Goal: Information Seeking & Learning: Learn about a topic

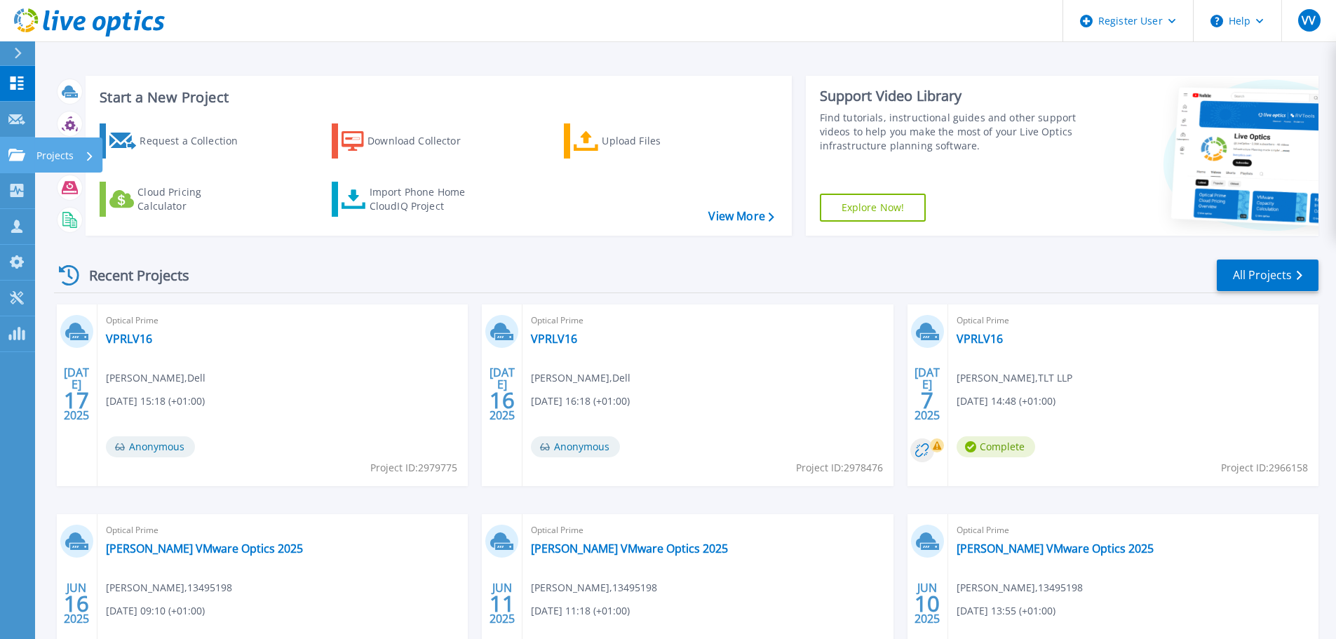
click at [34, 159] on div "Projects" at bounding box center [68, 154] width 68 height 35
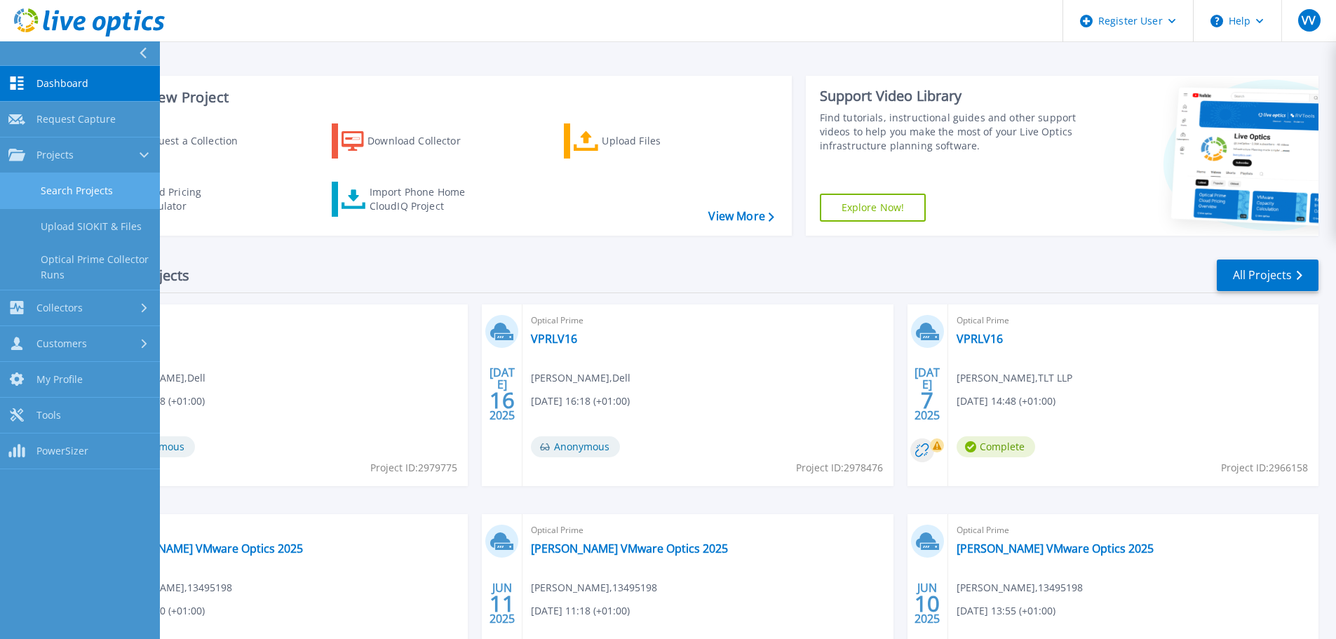
click at [67, 196] on link "Search Projects" at bounding box center [80, 191] width 160 height 36
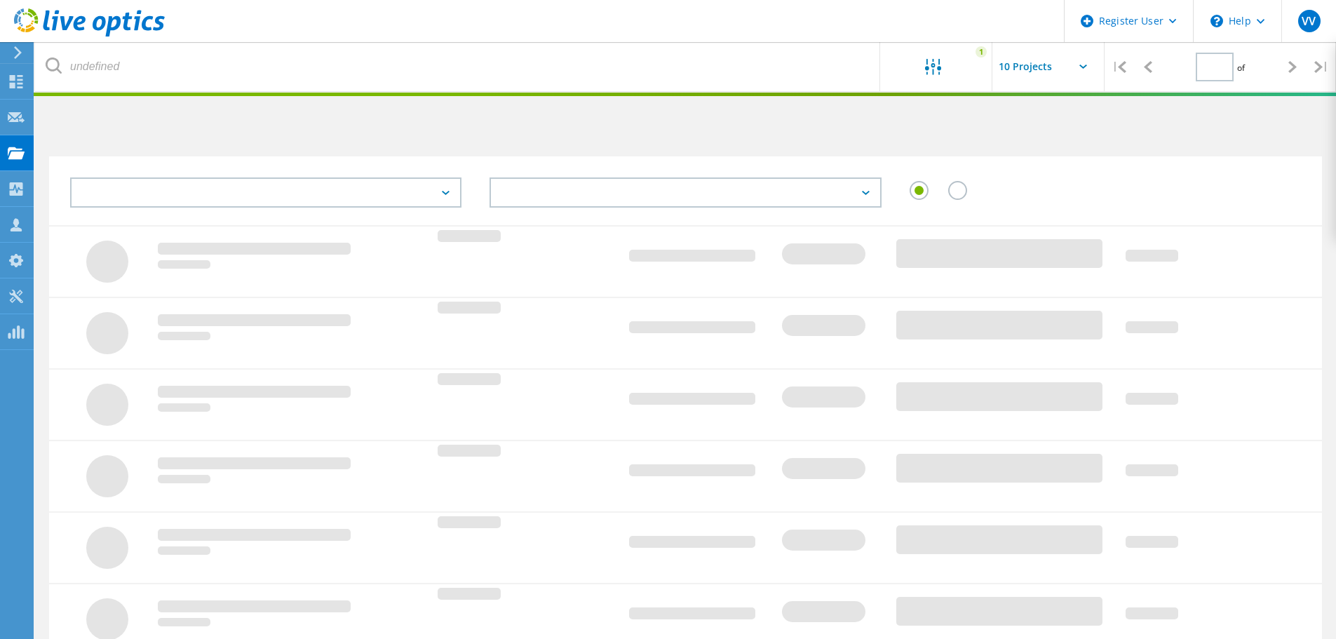
type input "1"
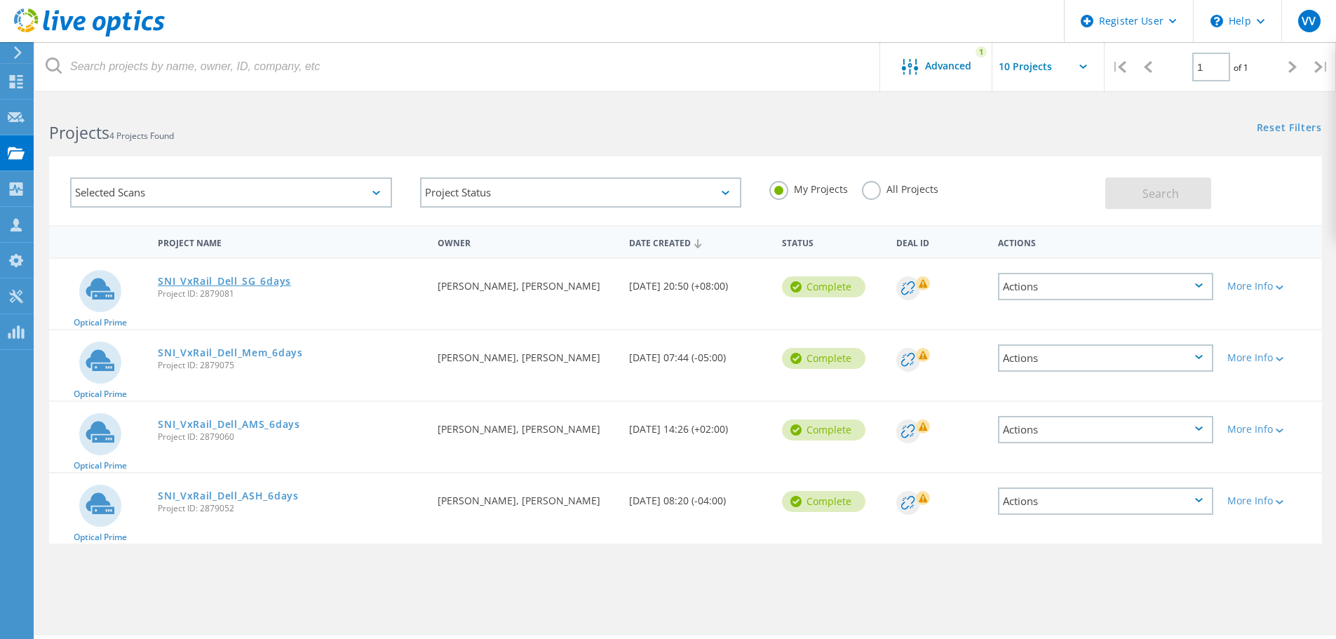
click at [215, 283] on link "SNI_VxRail_Dell_SG_6days" at bounding box center [224, 281] width 133 height 10
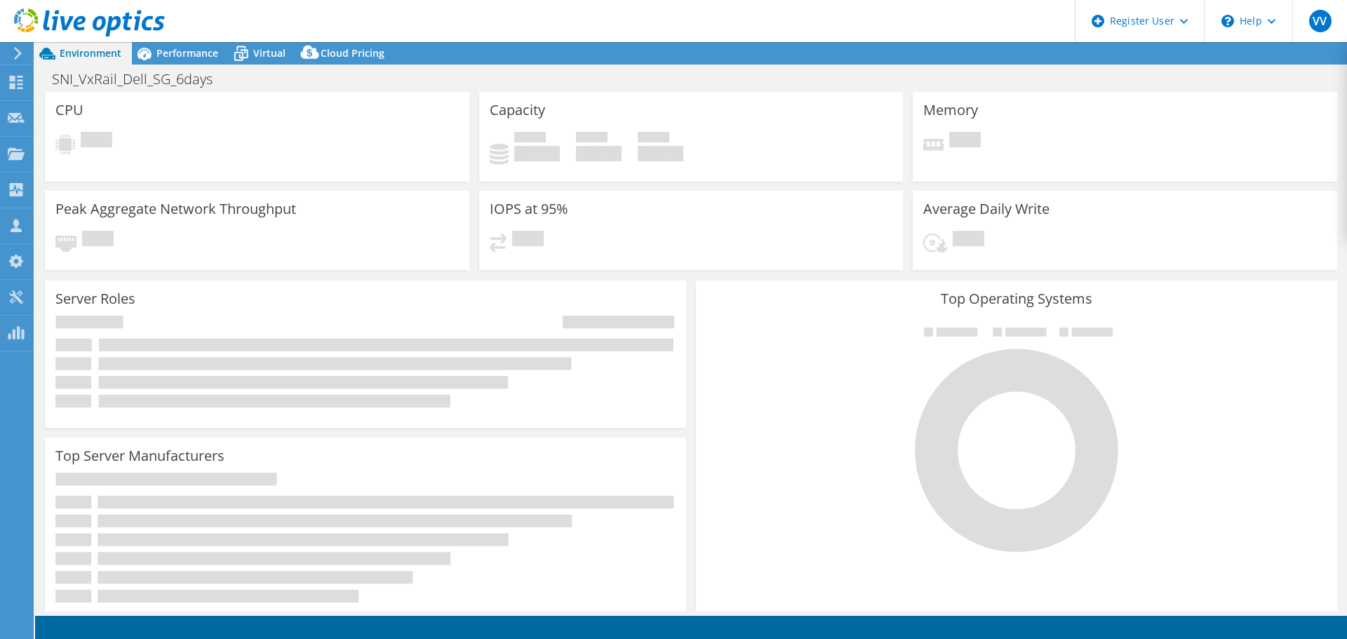
select select "USD"
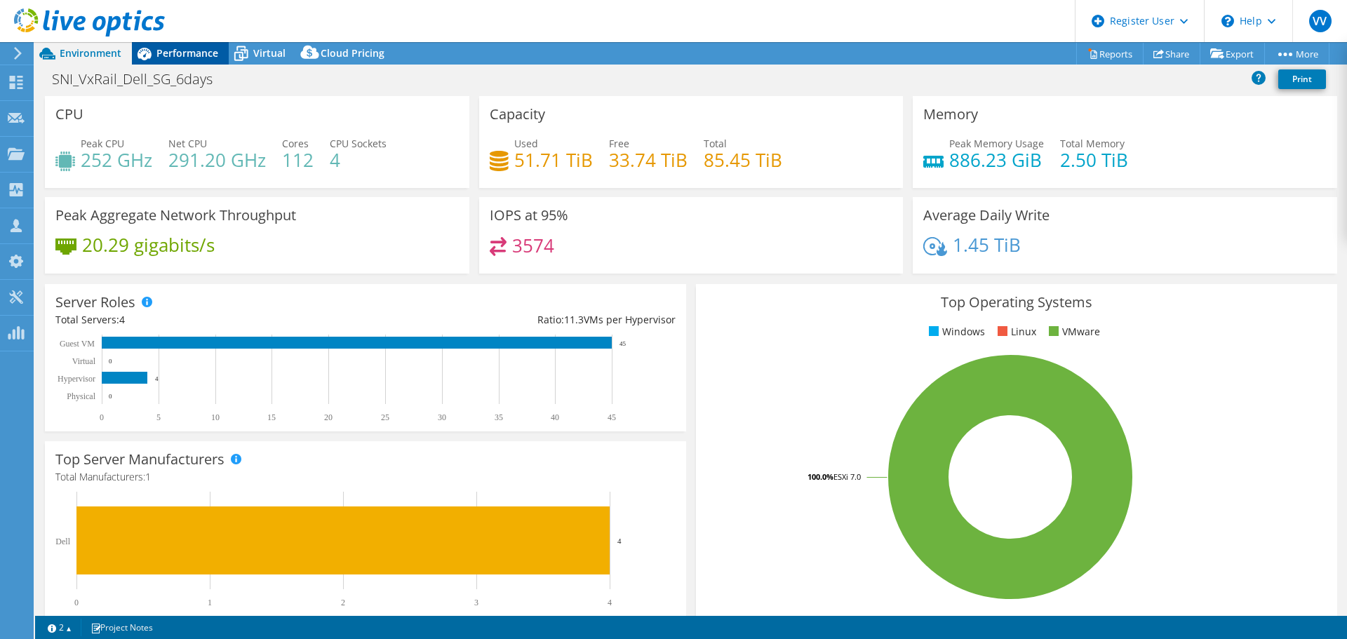
click at [172, 49] on span "Performance" at bounding box center [187, 52] width 62 height 13
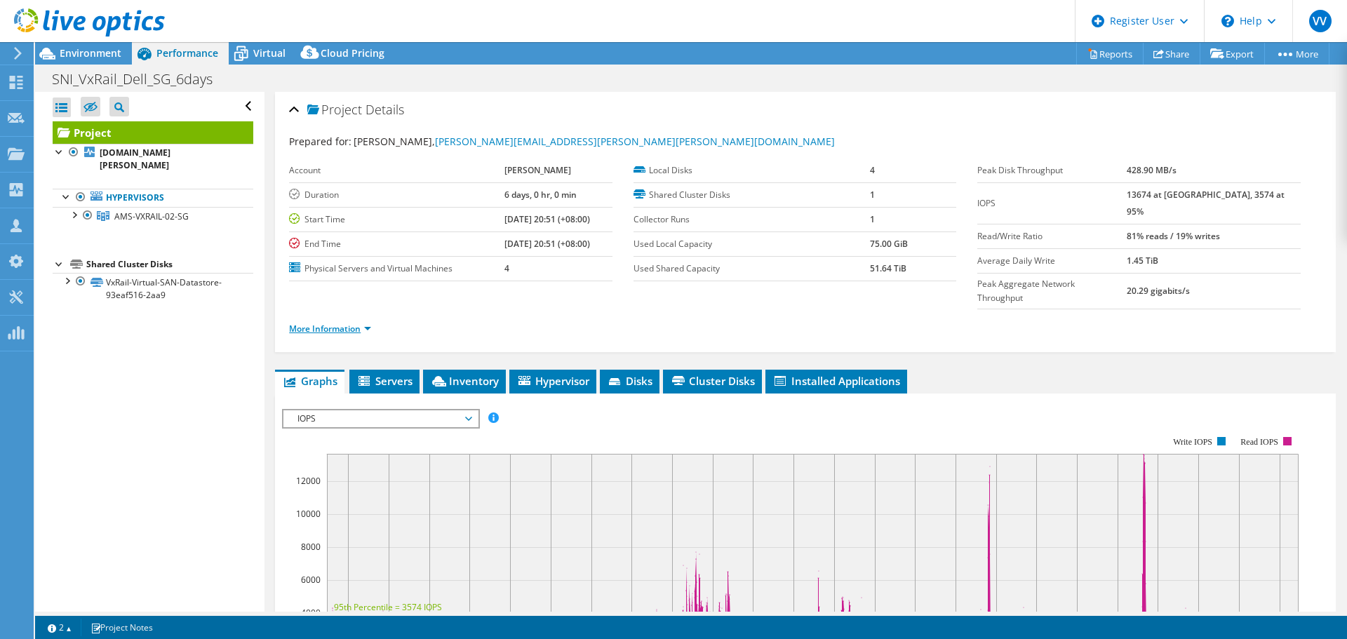
click at [330, 323] on link "More Information" at bounding box center [330, 329] width 82 height 12
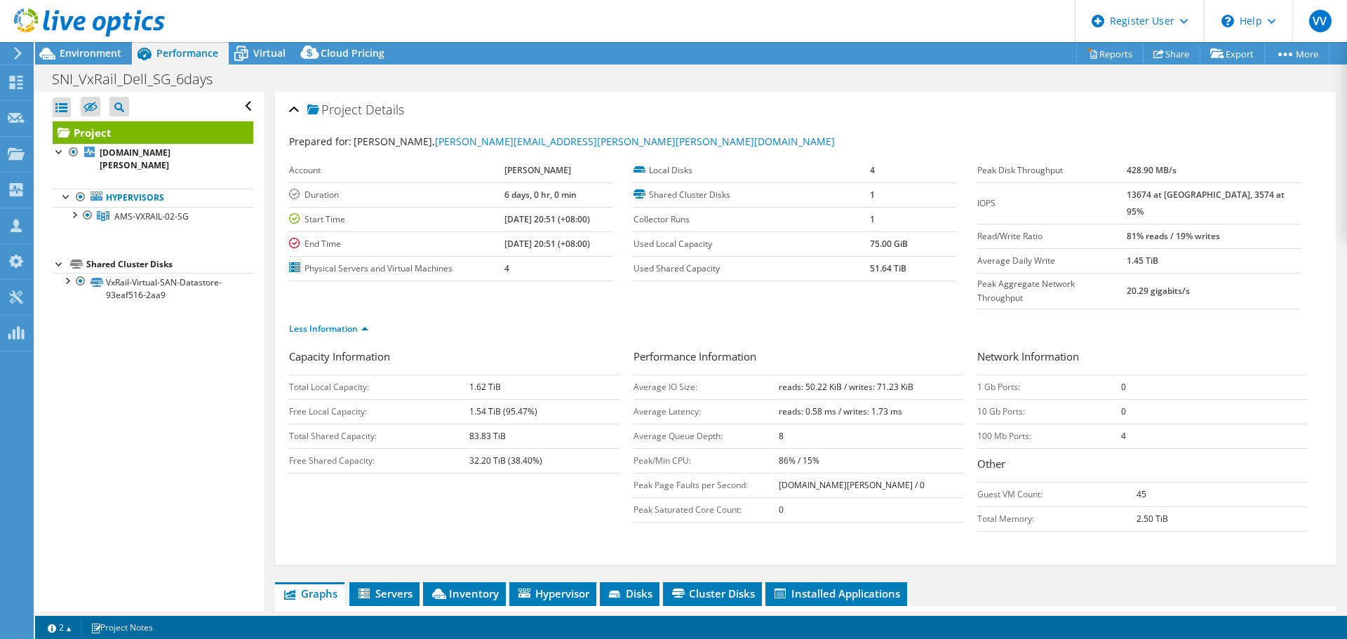
click at [330, 318] on ul "Less Information" at bounding box center [805, 327] width 1032 height 19
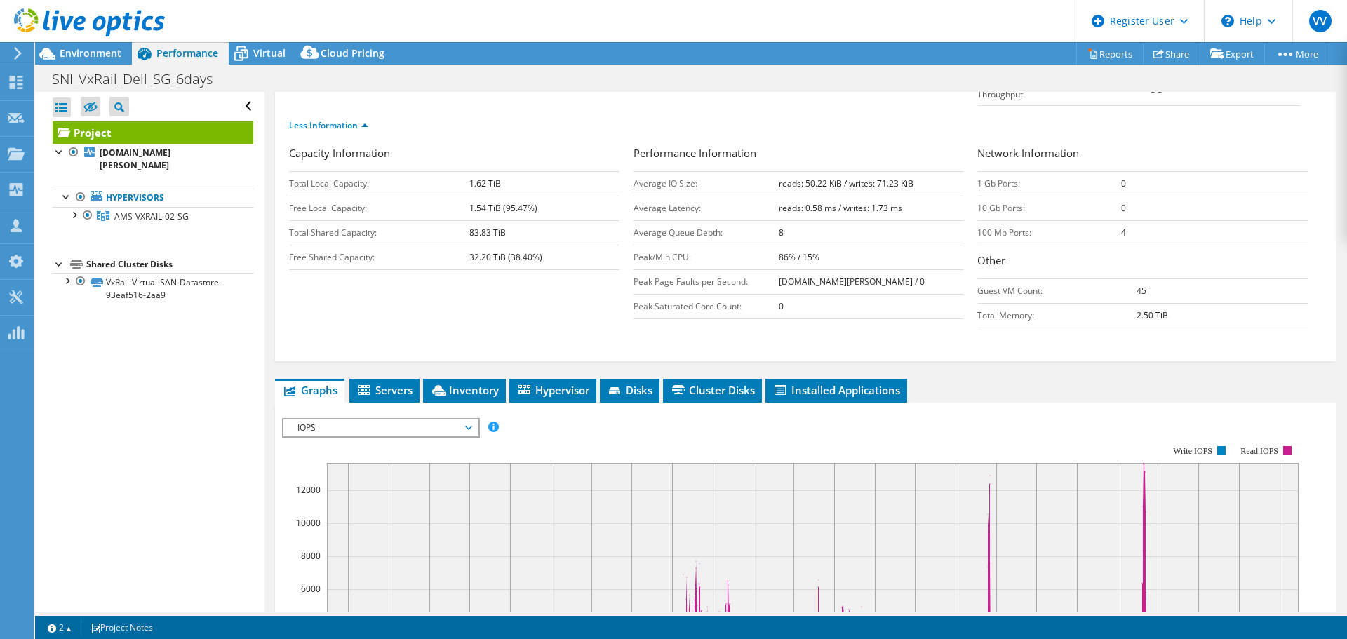
scroll to position [281, 0]
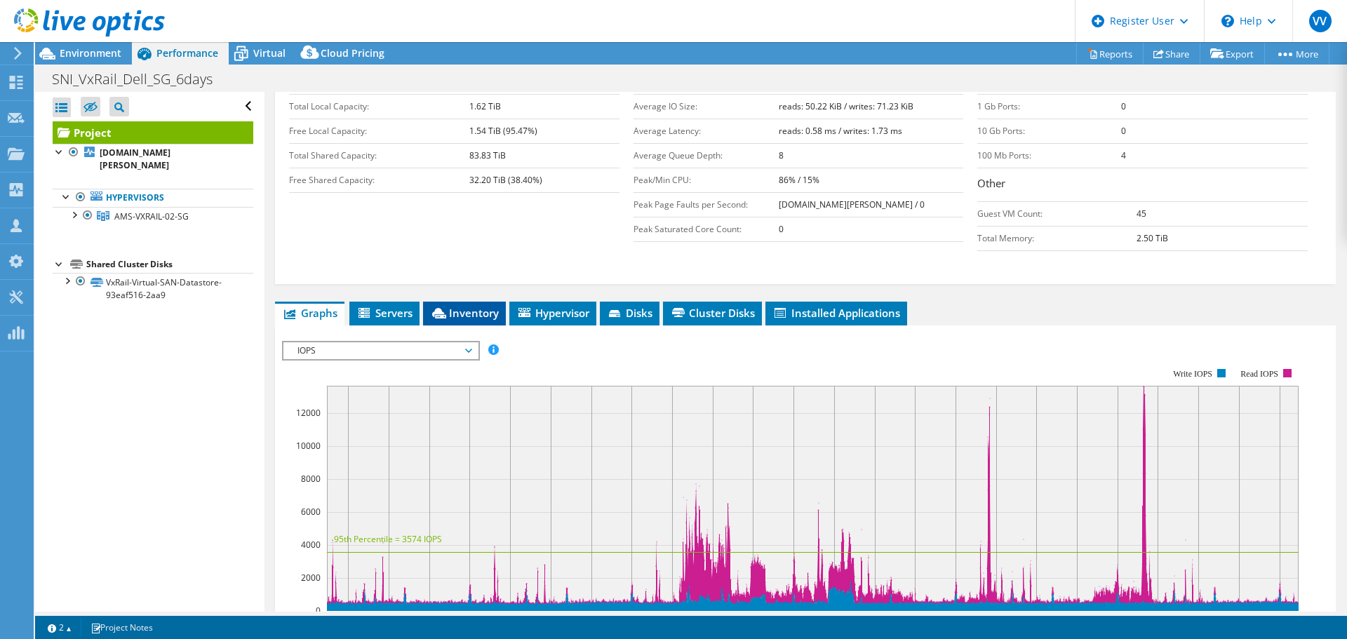
click at [462, 306] on span "Inventory" at bounding box center [464, 313] width 69 height 14
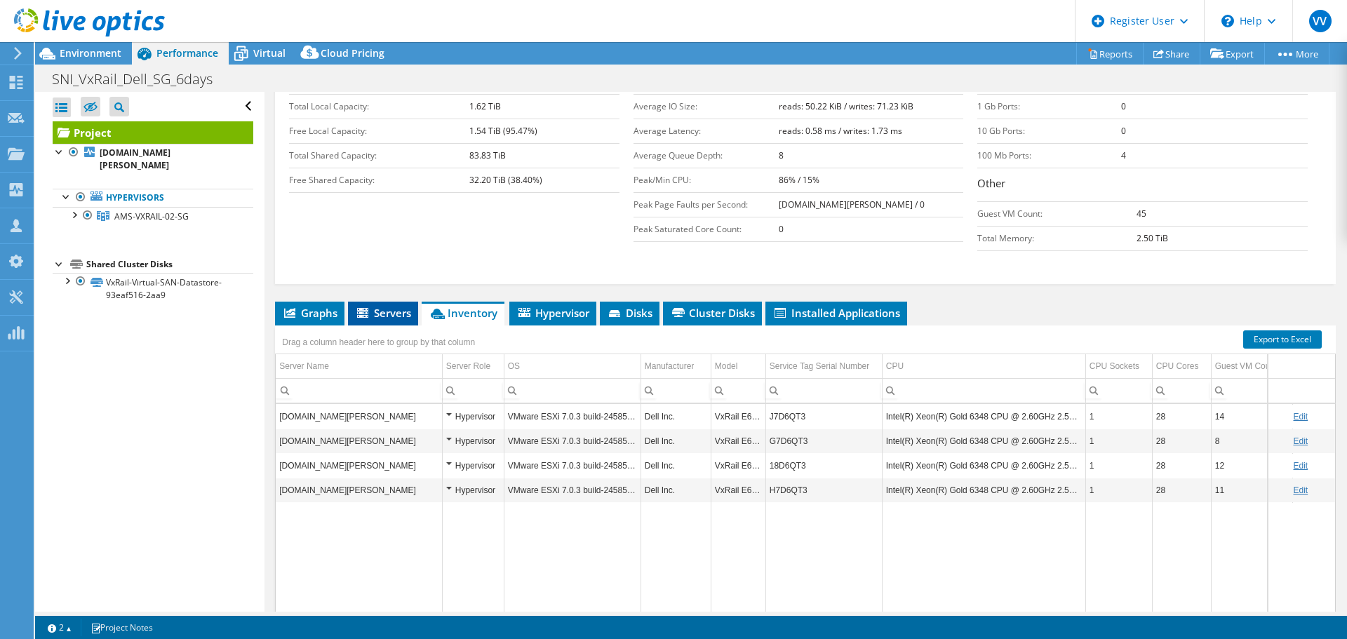
click at [386, 306] on span "Servers" at bounding box center [383, 313] width 56 height 14
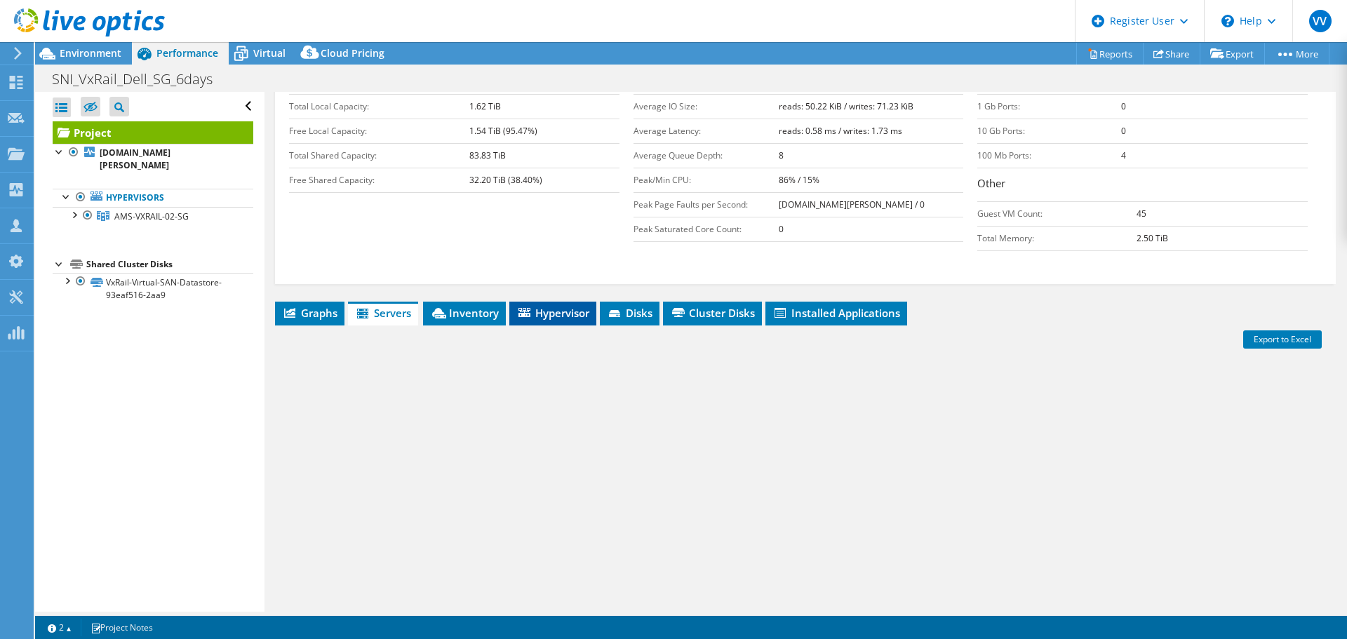
click at [564, 306] on span "Hypervisor" at bounding box center [552, 313] width 73 height 14
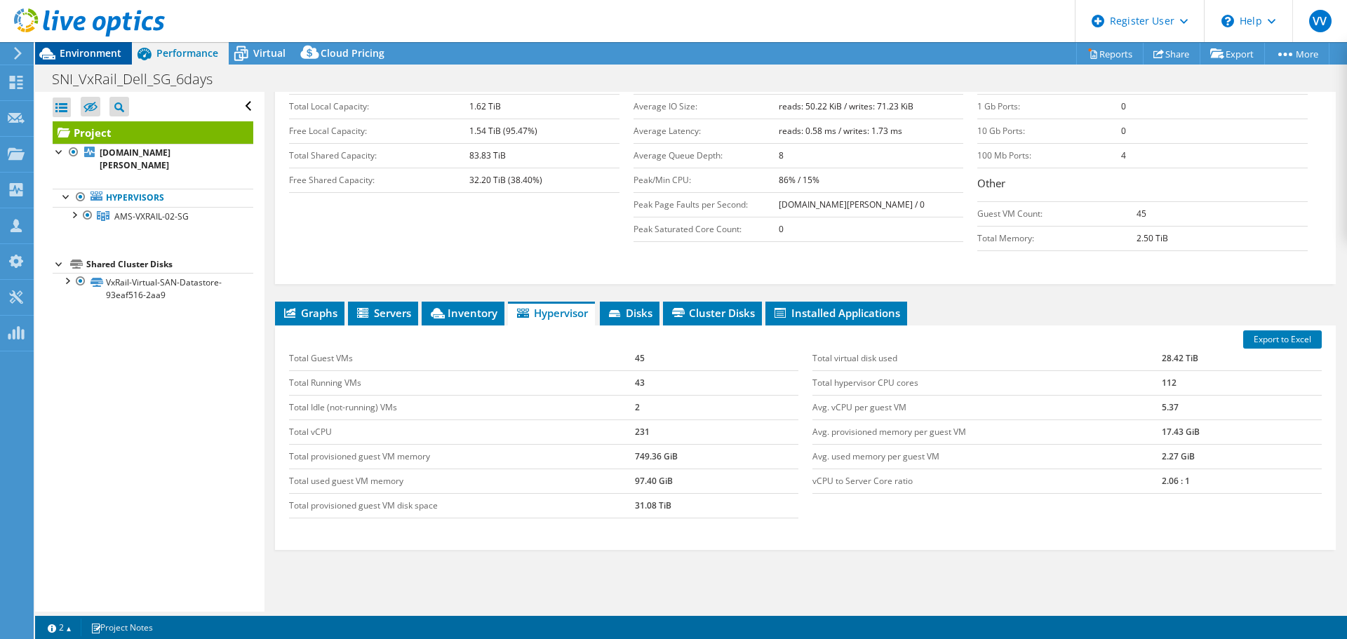
click at [109, 51] on span "Environment" at bounding box center [91, 52] width 62 height 13
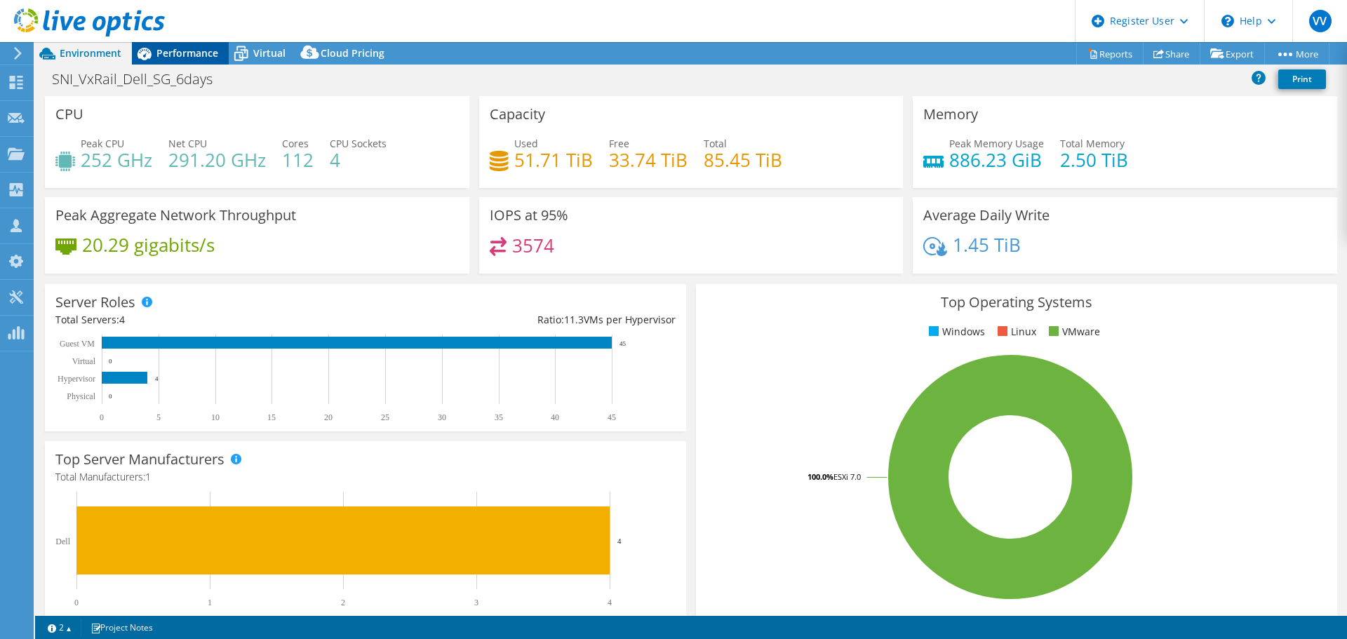
click at [178, 53] on span "Performance" at bounding box center [187, 52] width 62 height 13
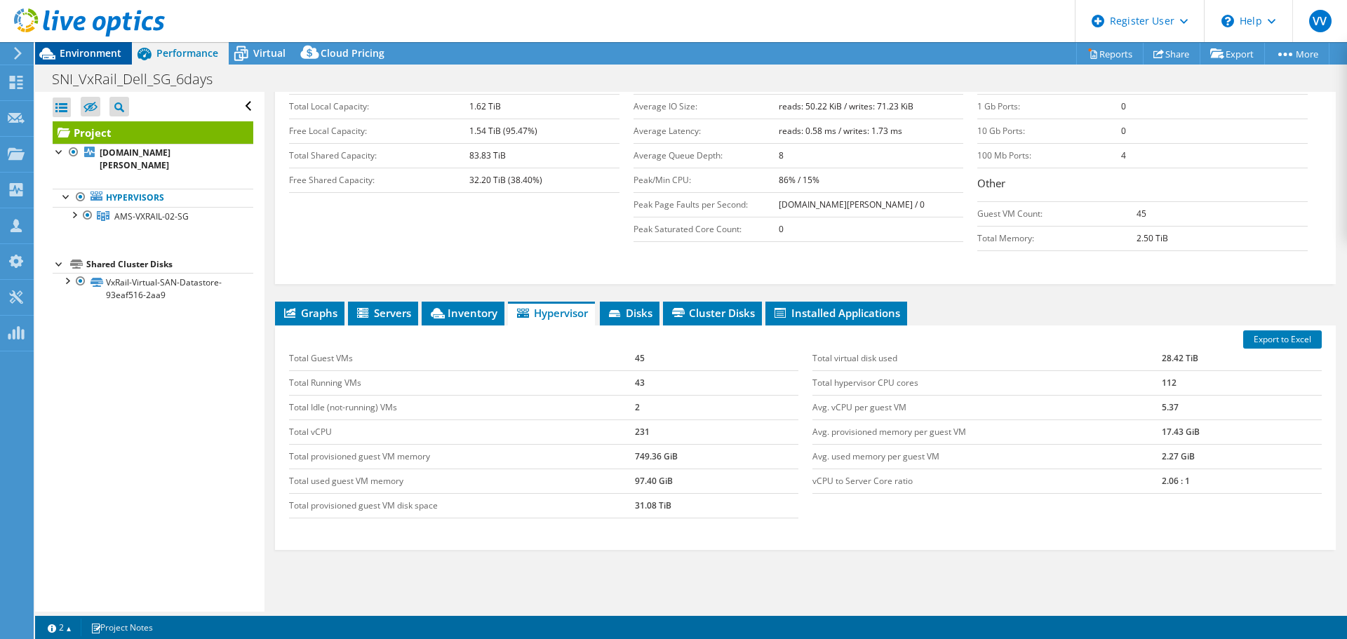
click at [96, 50] on span "Environment" at bounding box center [91, 52] width 62 height 13
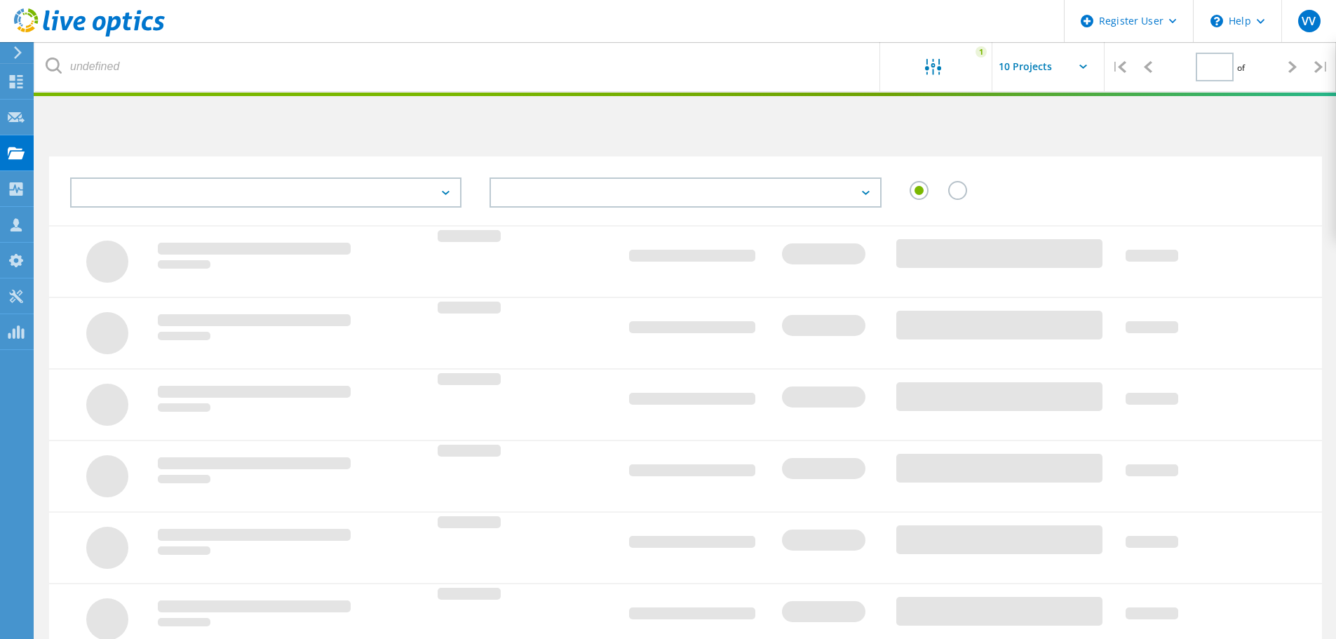
type input "1"
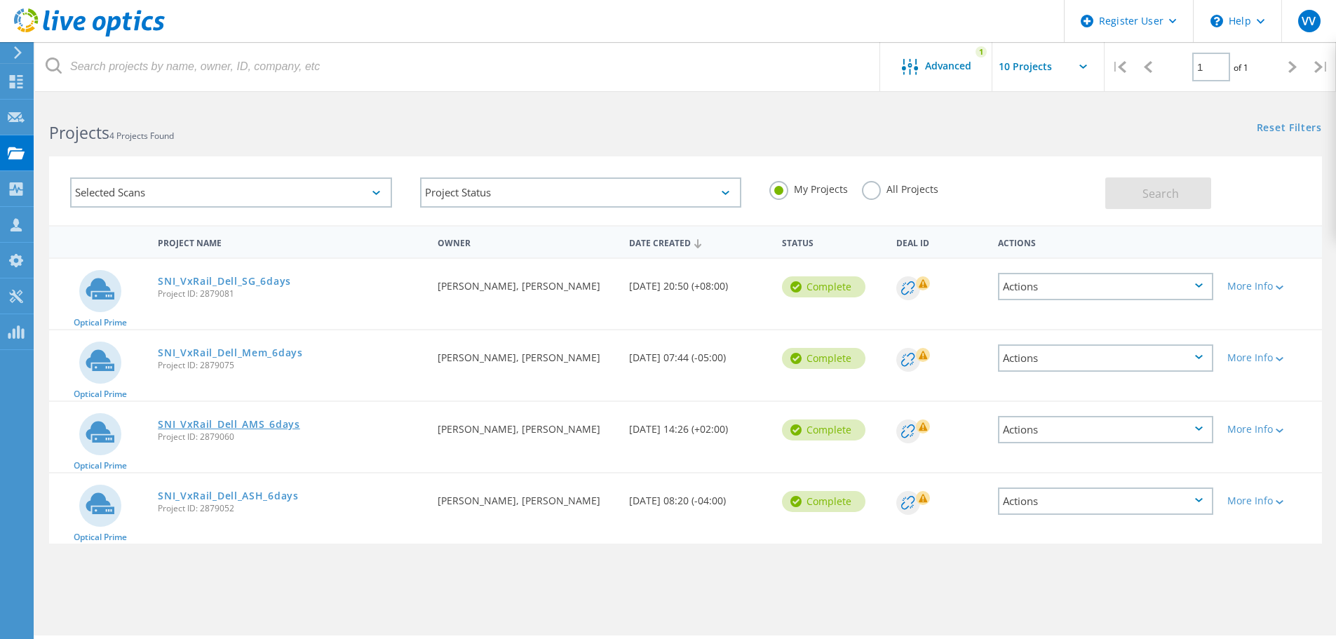
click at [228, 425] on link "SNI_VxRail_Dell_AMS_6days" at bounding box center [229, 424] width 142 height 10
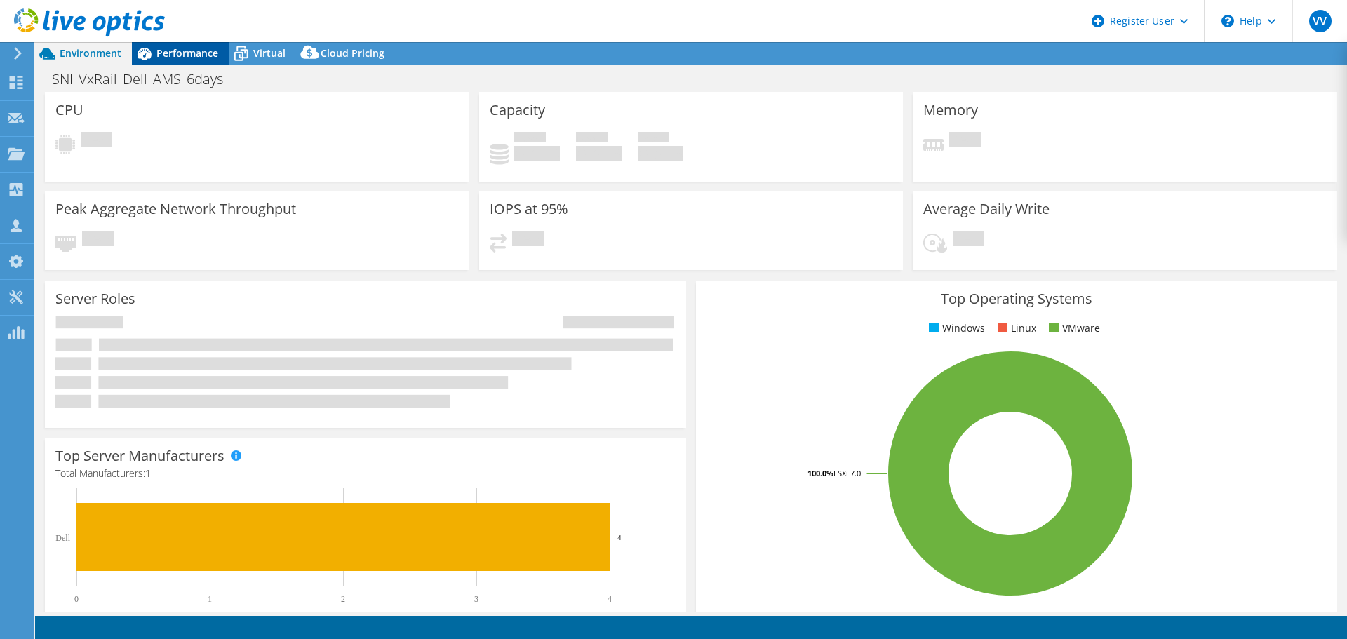
click at [168, 58] on span "Performance" at bounding box center [187, 52] width 62 height 13
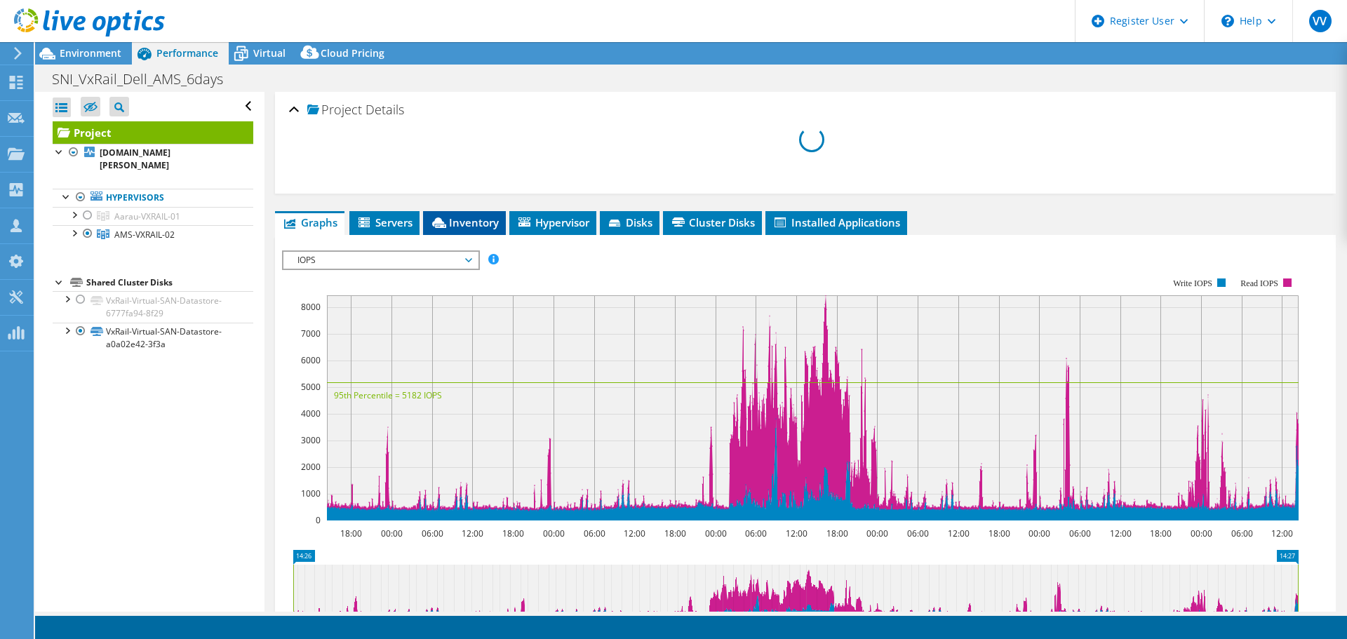
click at [485, 226] on span "Inventory" at bounding box center [464, 222] width 69 height 14
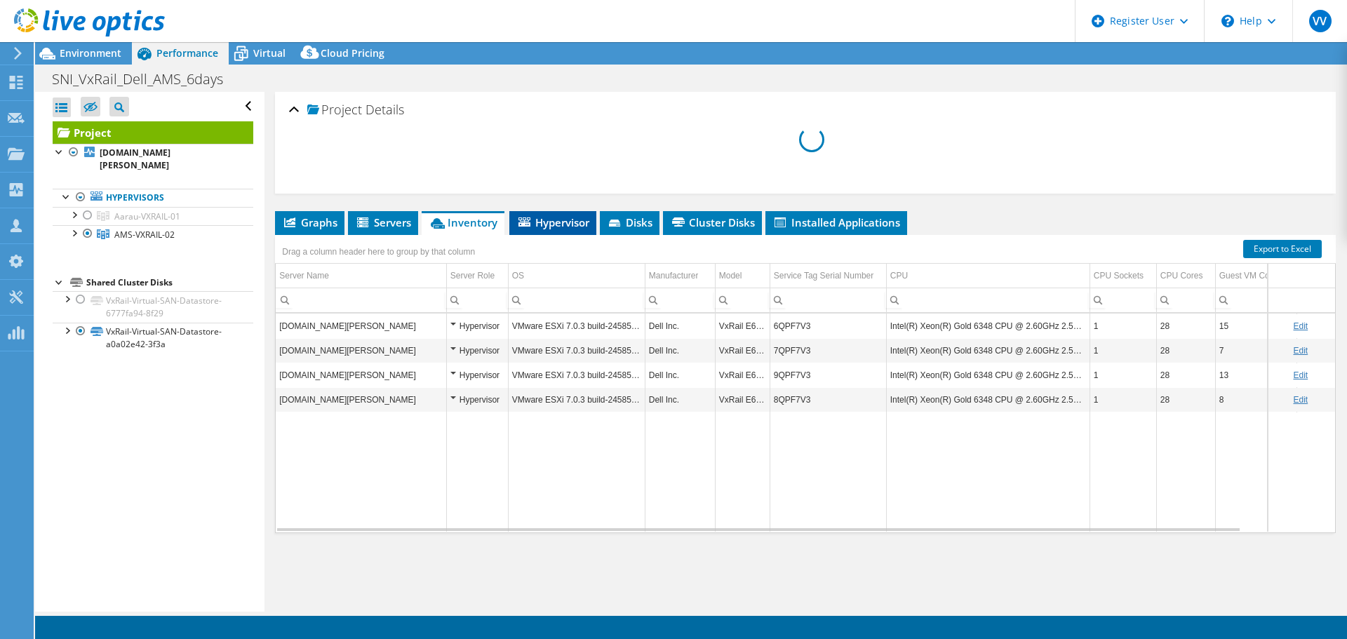
click at [537, 226] on span "Hypervisor" at bounding box center [552, 222] width 73 height 14
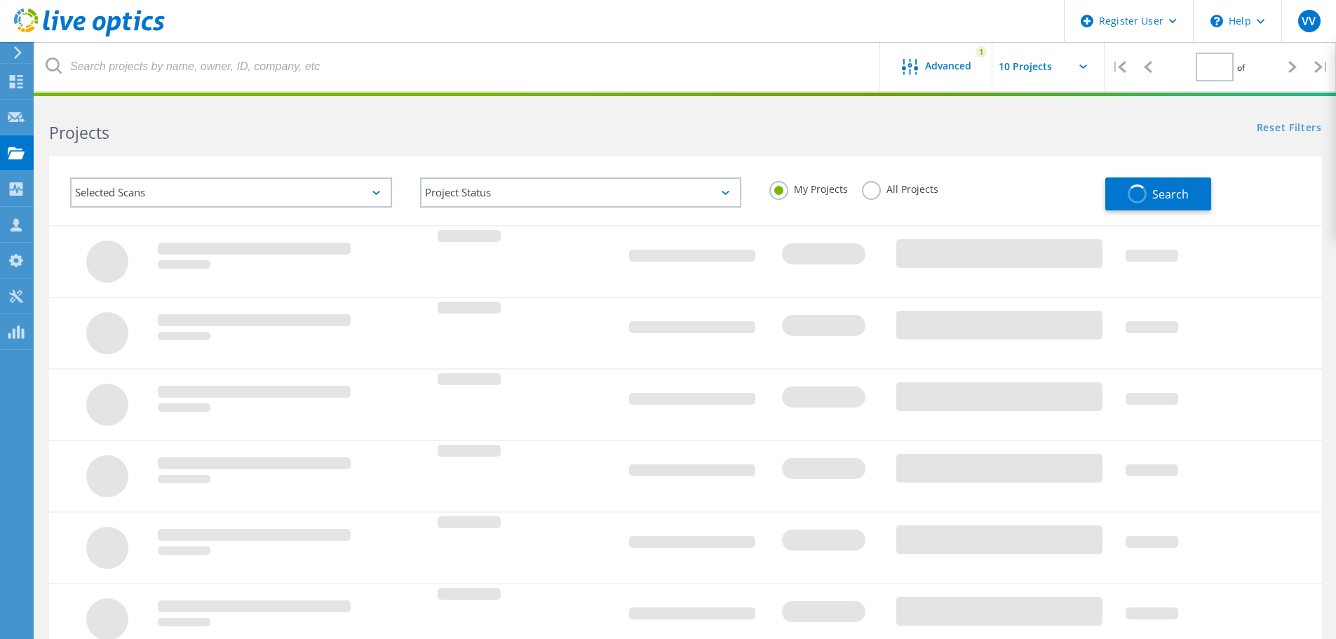
type input "1"
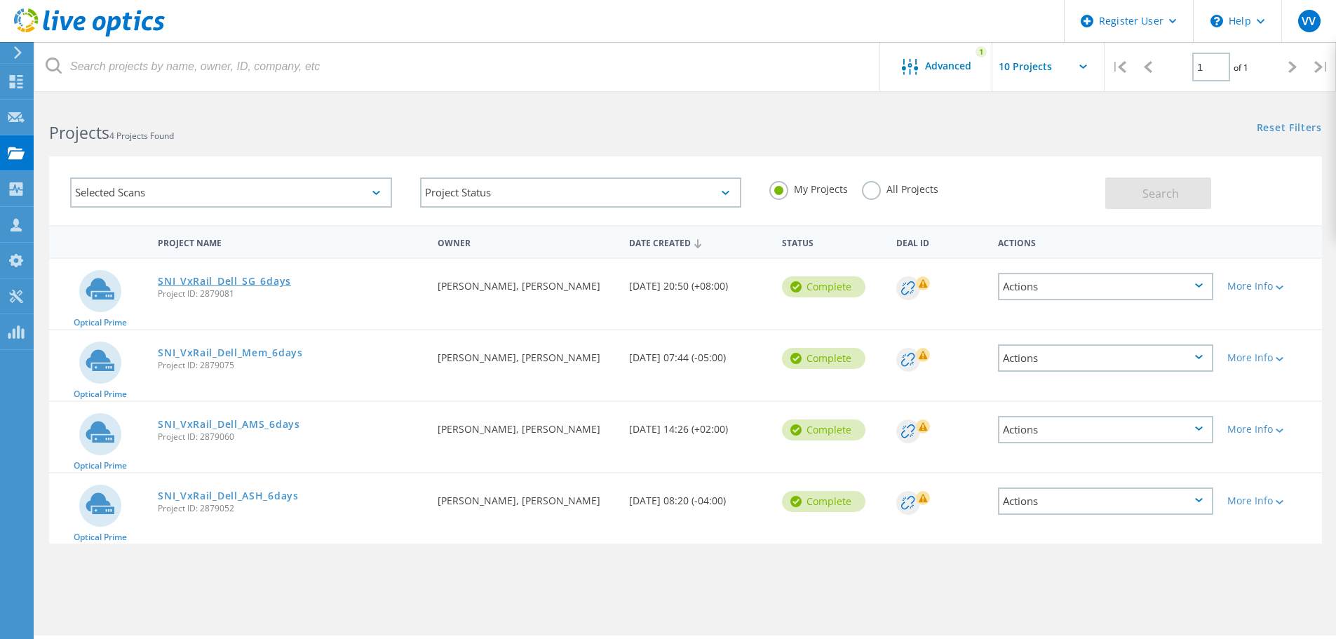
click at [248, 283] on link "SNI_VxRail_Dell_SG_6days" at bounding box center [224, 281] width 133 height 10
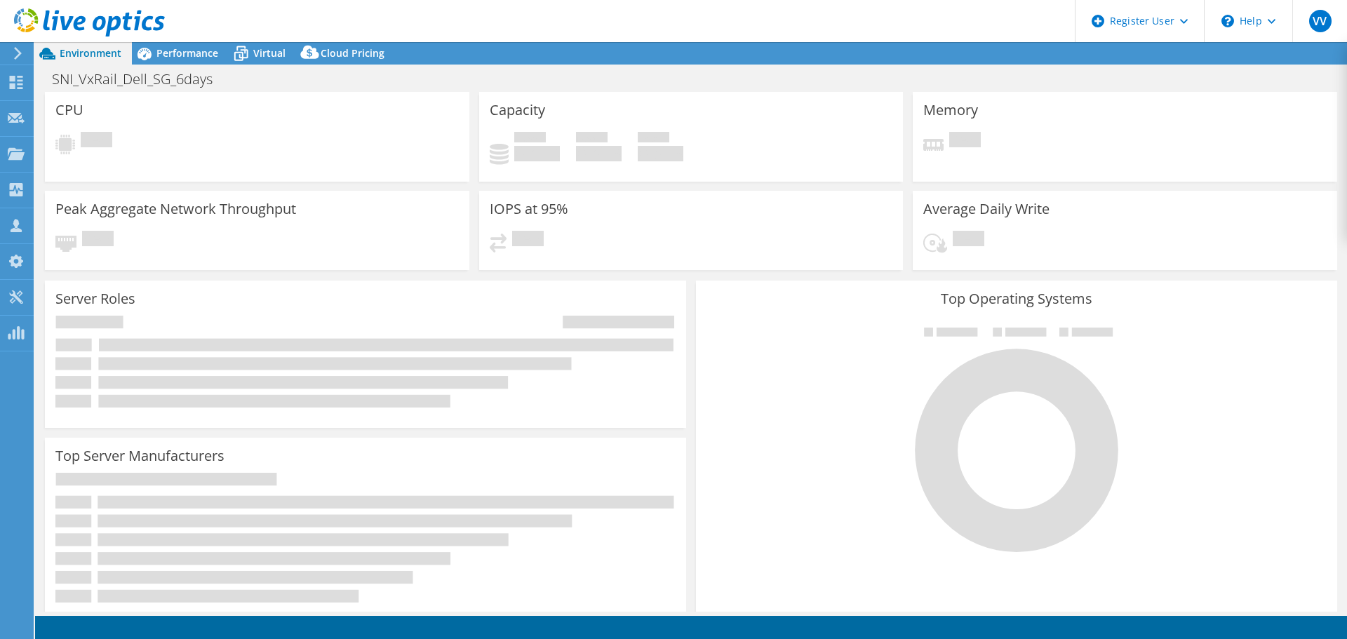
select select "USD"
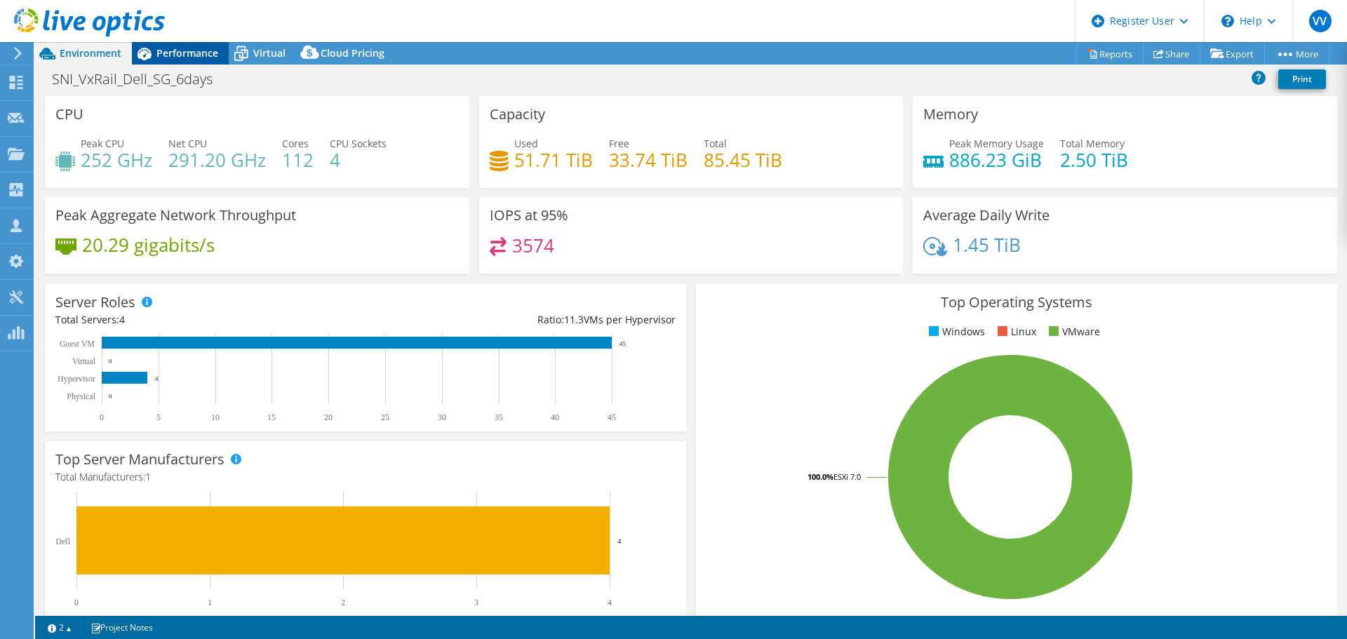
click at [191, 52] on span "Performance" at bounding box center [187, 52] width 62 height 13
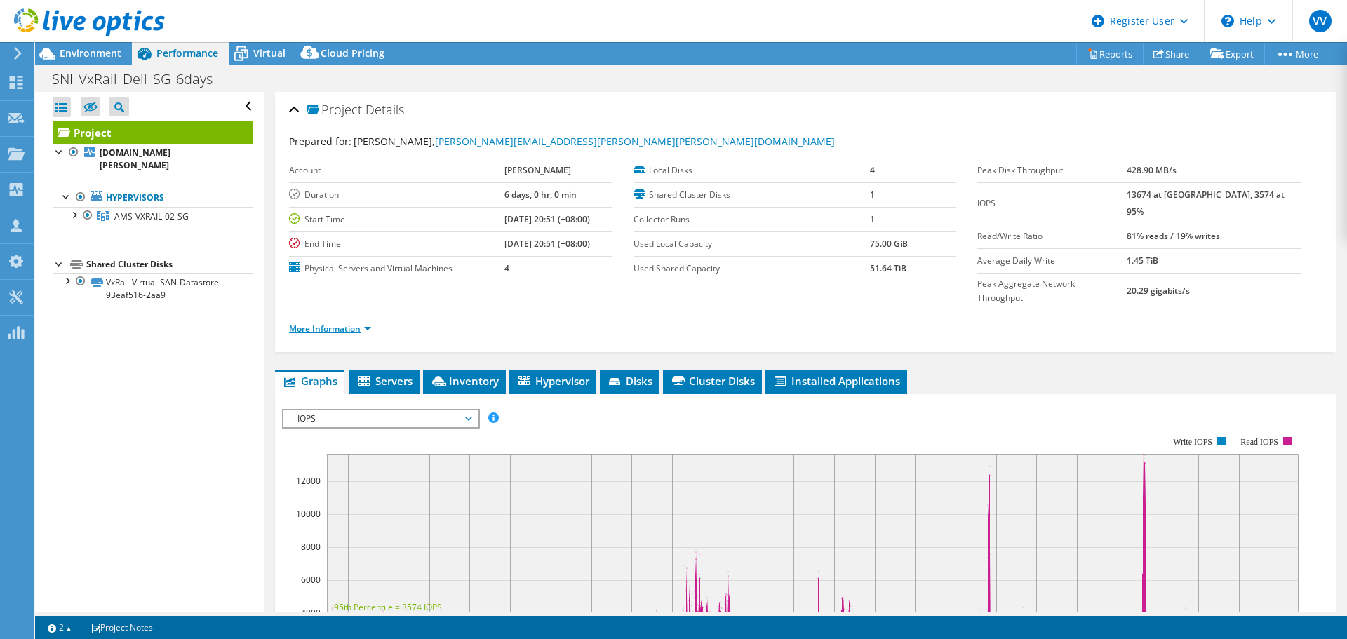
click at [329, 323] on link "More Information" at bounding box center [330, 329] width 82 height 12
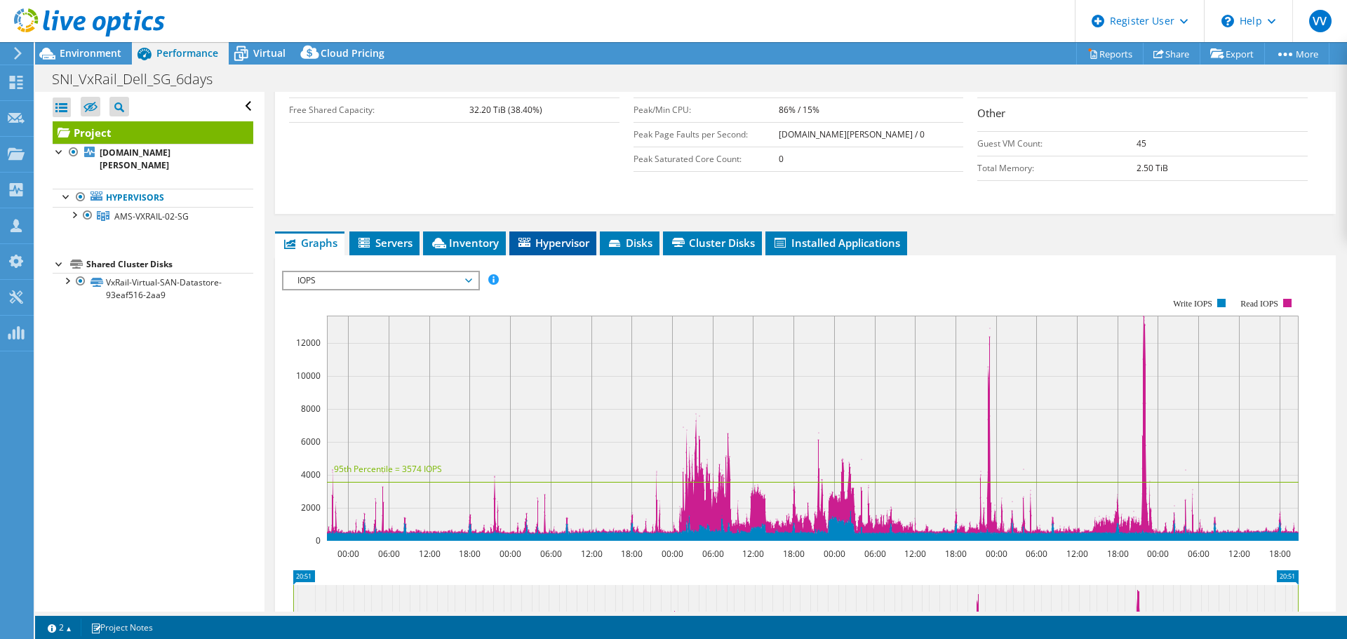
click at [536, 236] on span "Hypervisor" at bounding box center [552, 243] width 73 height 14
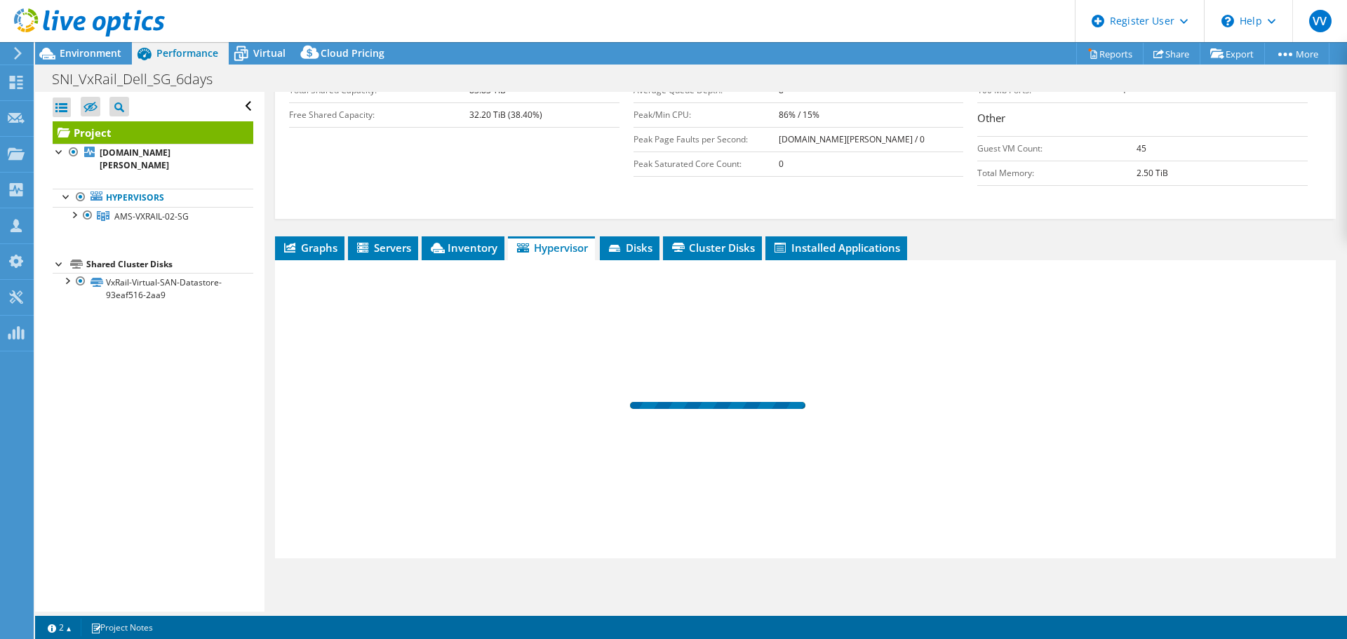
scroll to position [318, 0]
